Goal: Information Seeking & Learning: Understand process/instructions

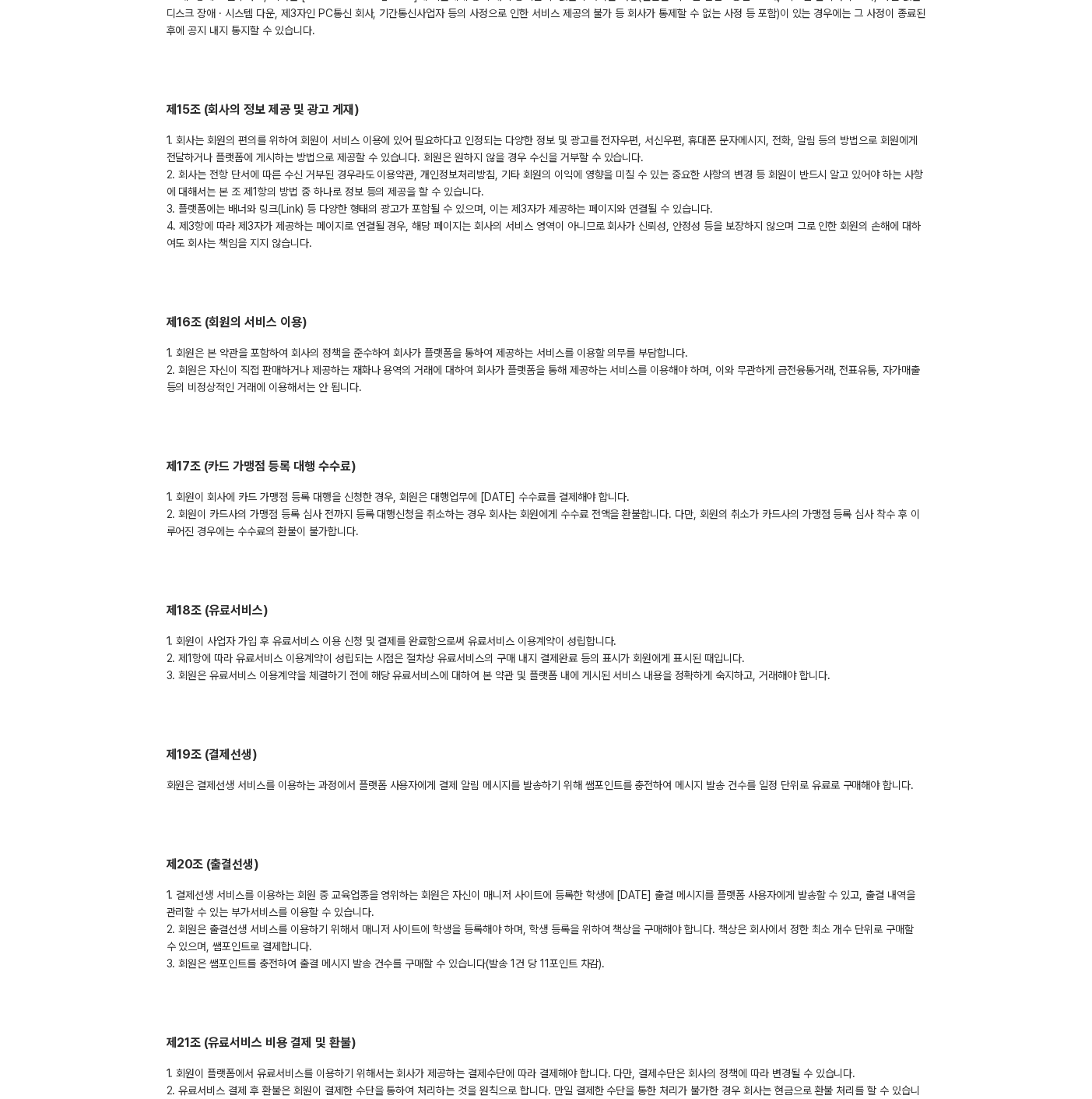
scroll to position [3720, 0]
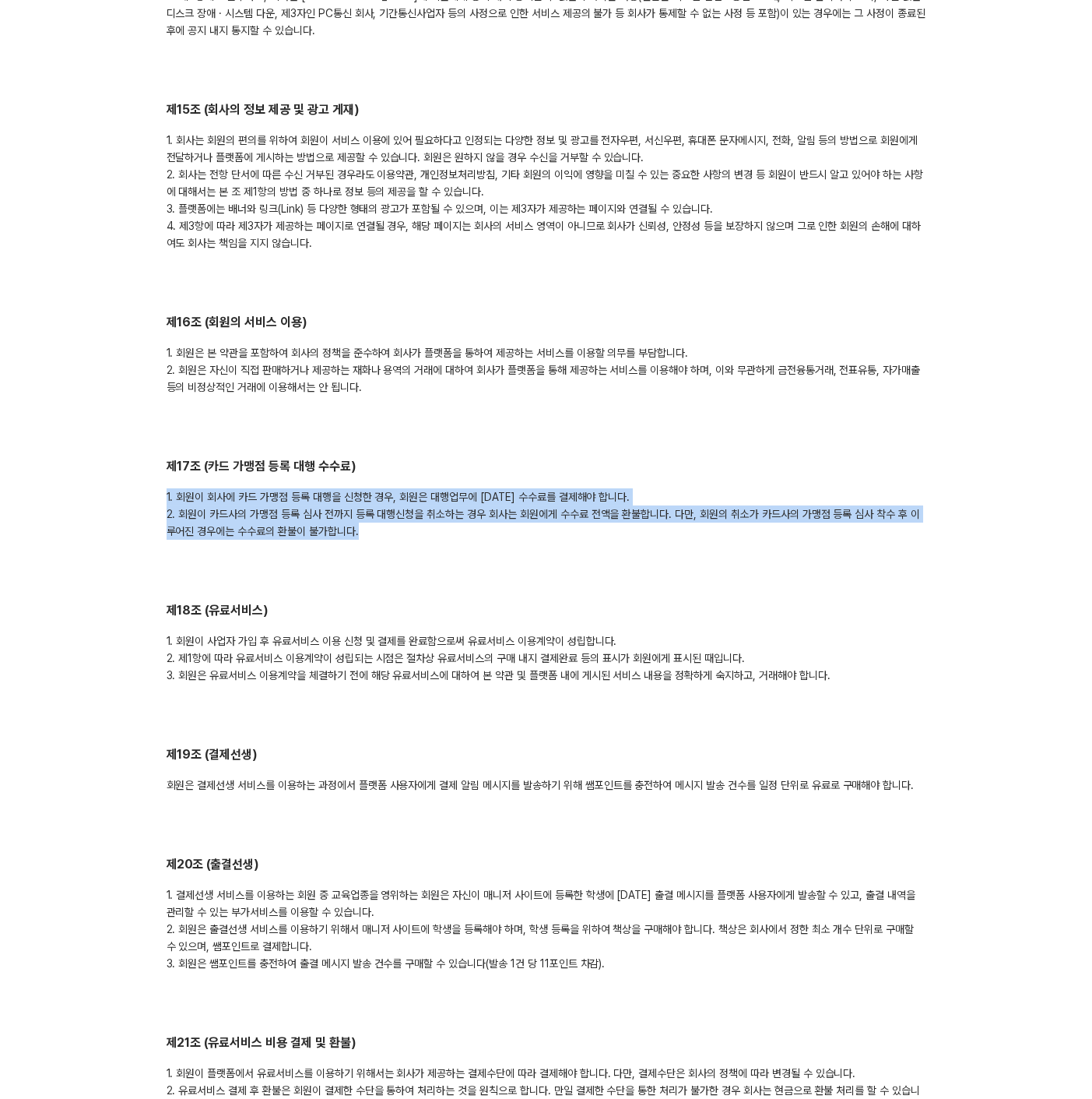
drag, startPoint x: 153, startPoint y: 445, endPoint x: 415, endPoint y: 492, distance: 266.2
click at [411, 492] on div "결제선생 서비스 이용약관 [DATE] 제1조 (목적) 본 약관은 페이민트 주식회사(이하 ‘회사’)가 온라인 플랫폼을 통하여 제공하는 서비스 및…" at bounding box center [546, 642] width 798 height 8505
click at [415, 492] on div "1. 회원이 회사에 카드 가맹점 등록 대행을 신청한 경우, 회원은 대행업무에 [DATE] 수수료를 결제해야 합니다. 2. 회원이 카드사의 가맹…" at bounding box center [546, 514] width 760 height 51
drag, startPoint x: 163, startPoint y: 423, endPoint x: 405, endPoint y: 489, distance: 250.8
click at [405, 489] on div "결제선생 서비스 이용약관 [DATE] 제1조 (목적) 본 약관은 페이민트 주식회사(이하 ‘회사’)가 온라인 플랫폼을 통하여 제공하는 서비스 및…" at bounding box center [546, 642] width 798 height 8505
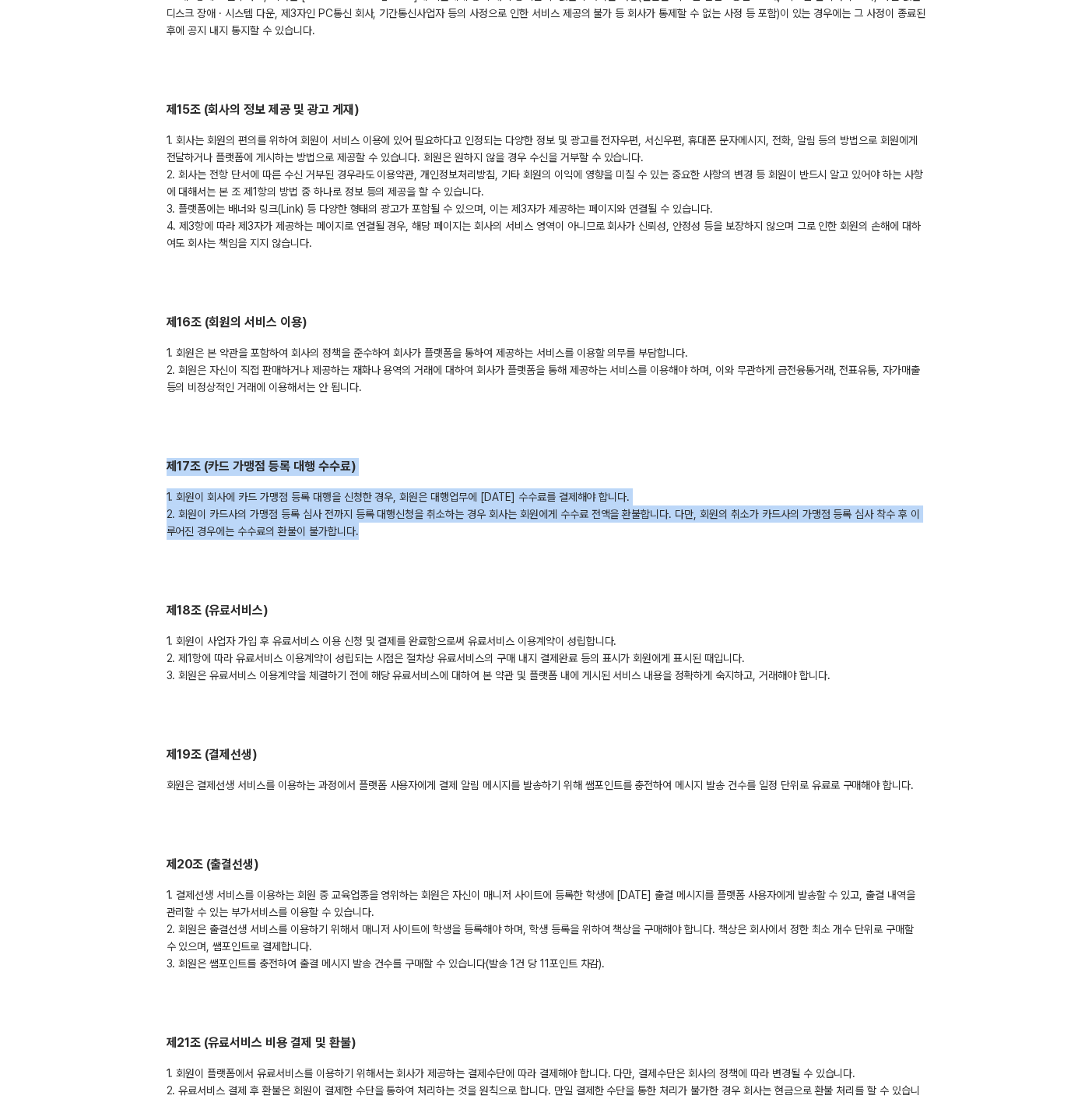
copy div "제17조 (카드 가맹점 등록 대행 수수료) 1. 회원이 회사에 카드 가맹점 등록 대행을 신청한 경우, 회원은 대행업무에 [DATE] 수수료를 …"
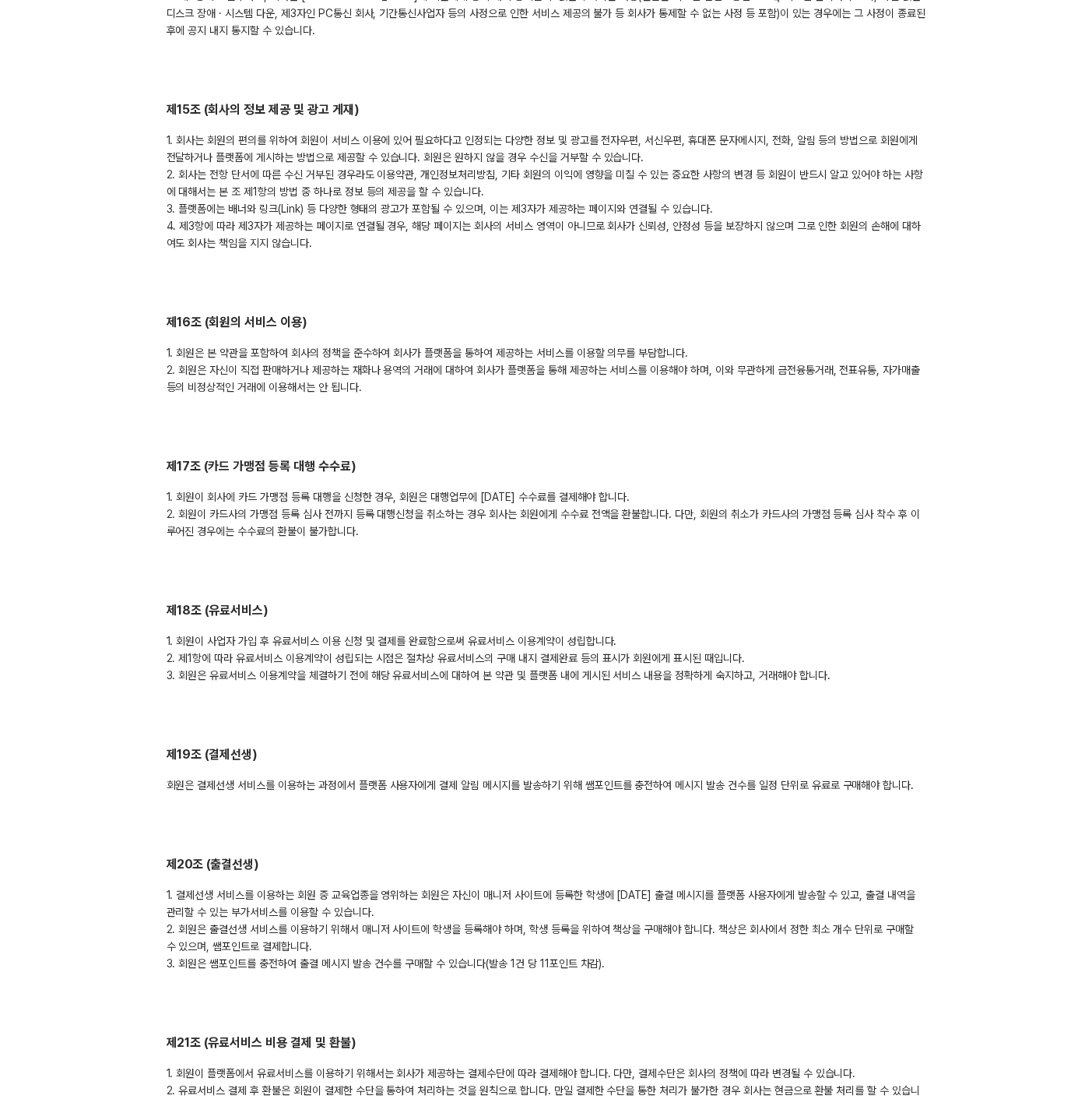
click at [563, 314] on h2 "제16조 (회원의 서비스 이용)" at bounding box center [546, 323] width 760 height 18
click at [68, 927] on body "서비스 이용약관 개인정보 처리방침 고객정보 보안관리 약정서 서비스 이용약관 결제선생 서비스 이용약관 [DATE] 제1조 (목적) 본 약관은 페…" at bounding box center [546, 587] width 1092 height 8615
click at [520, 602] on h2 "제18조 (유료서비스)" at bounding box center [546, 611] width 760 height 18
click at [295, 602] on h2 "제18조 (유료서비스)" at bounding box center [546, 611] width 760 height 18
